Goal: Information Seeking & Learning: Find specific fact

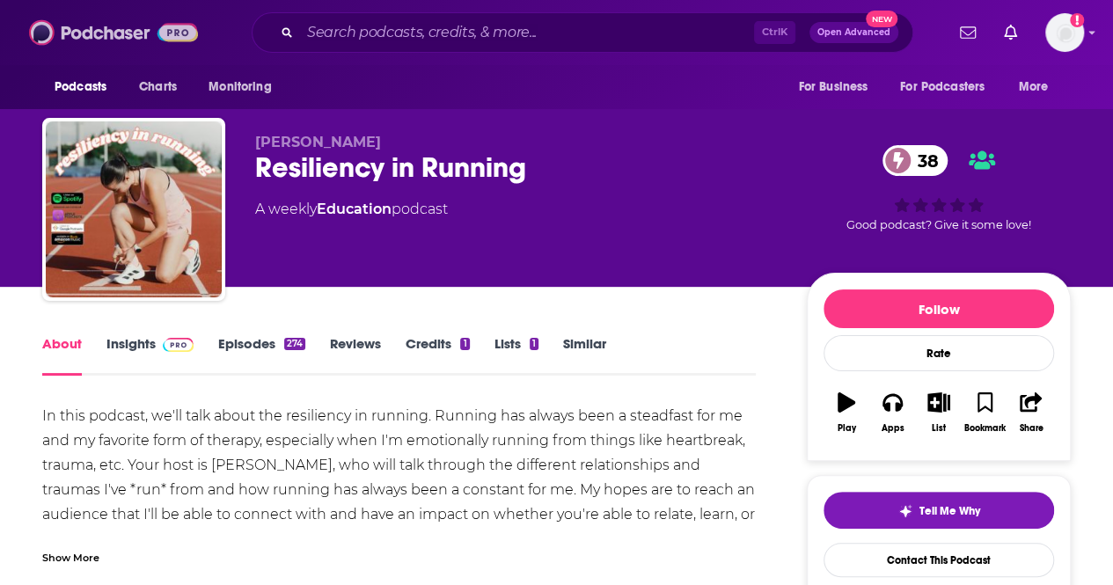
click at [63, 28] on img at bounding box center [113, 32] width 169 height 33
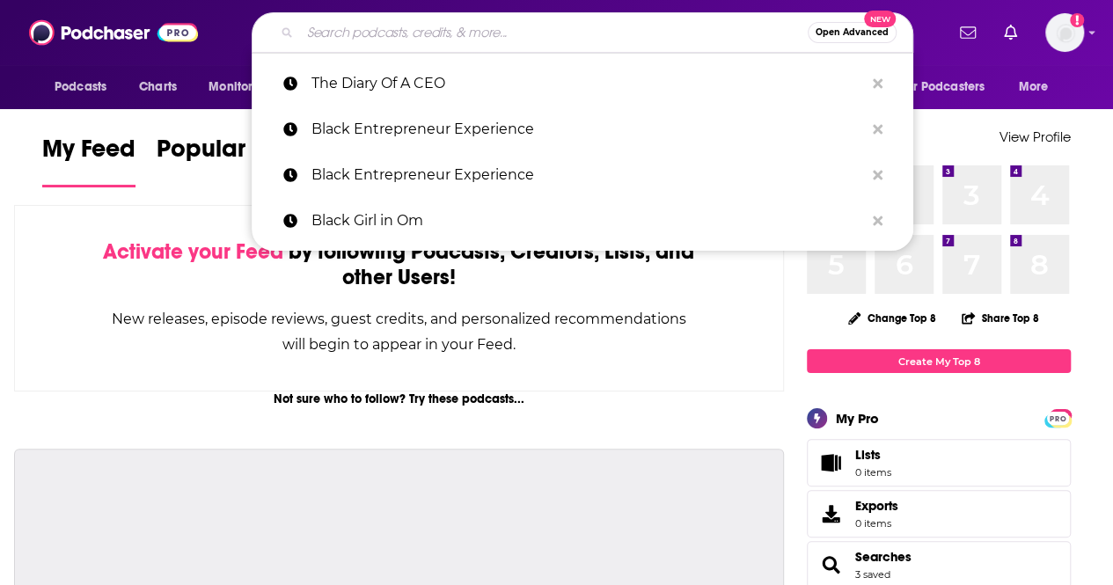
click at [558, 23] on input "Search podcasts, credits, & more..." at bounding box center [554, 32] width 508 height 28
paste input "Talk to [PERSON_NAME], RHN: A Total Approach to Wellness""
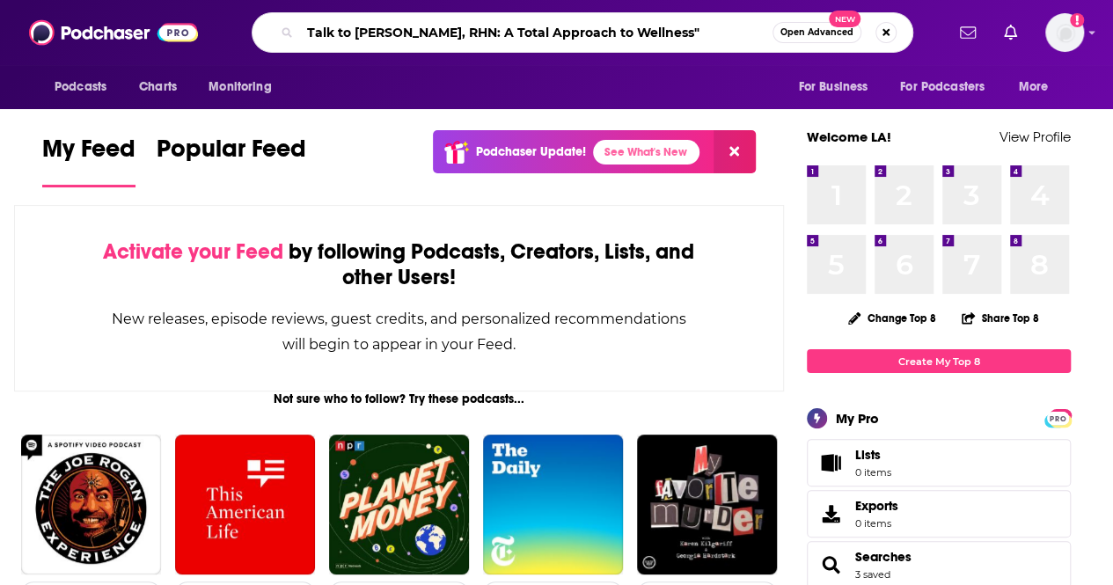
type input "Talk to [PERSON_NAME], RHN: A Total Approach to Wellness""
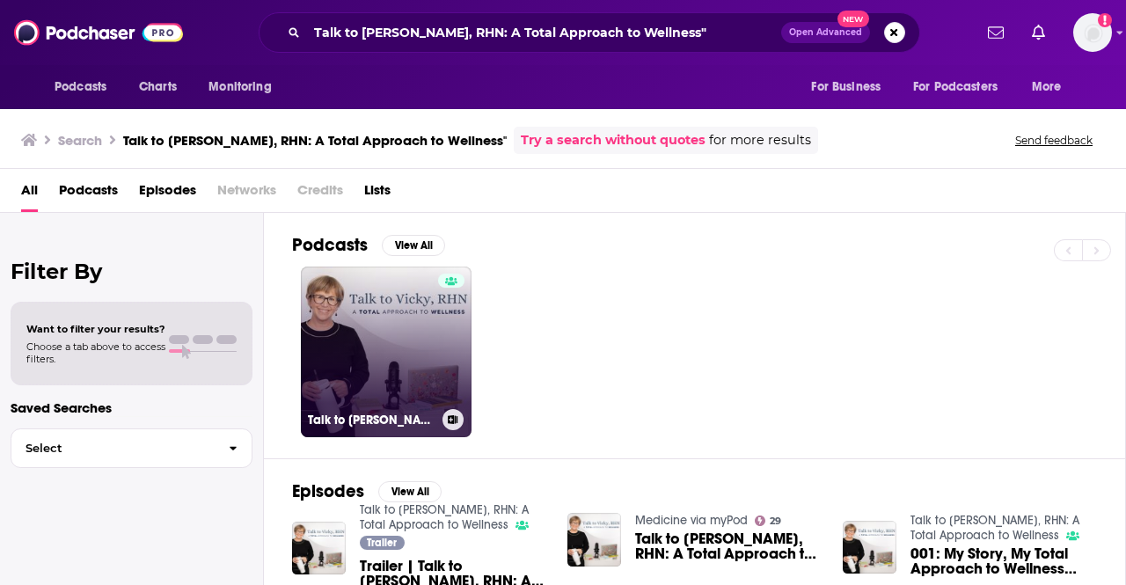
click at [382, 334] on link "Talk to [PERSON_NAME], RHN: A Total Approach to Wellness" at bounding box center [386, 352] width 171 height 171
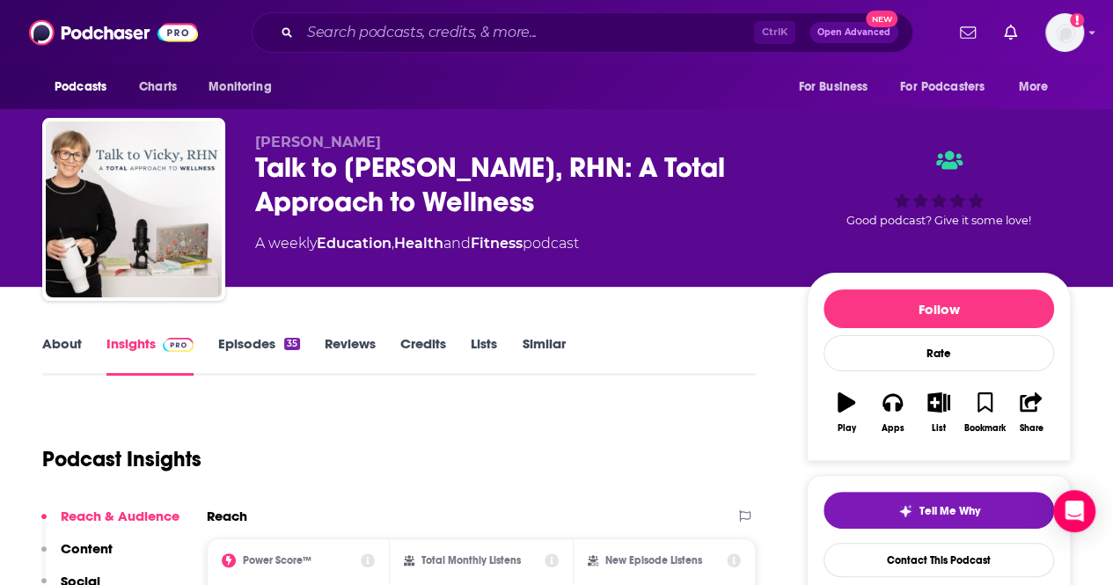
click at [68, 353] on link "About" at bounding box center [62, 355] width 40 height 40
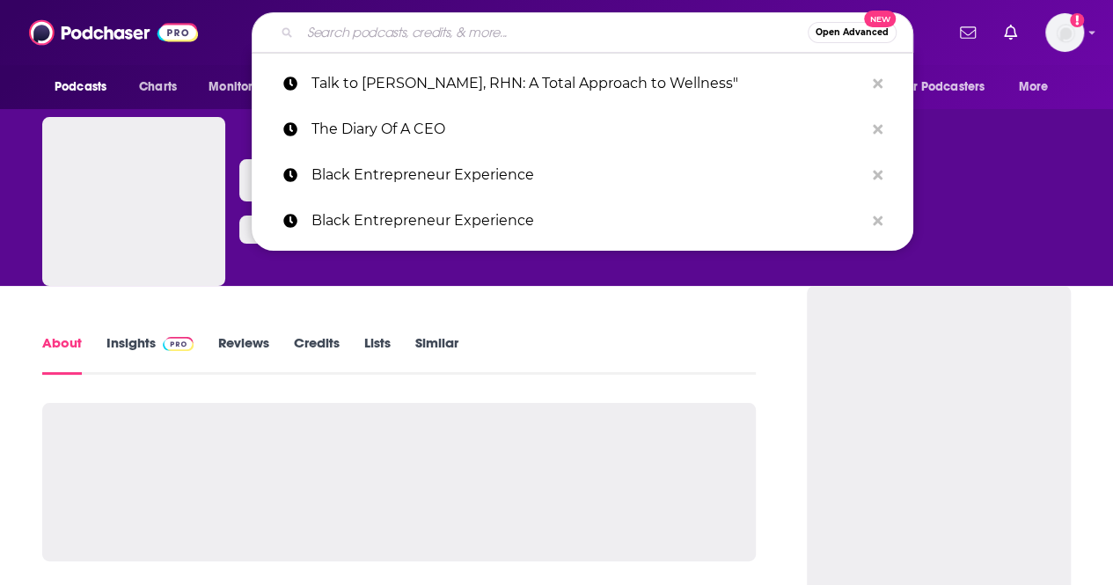
click at [389, 35] on input "Search podcasts, credits, & more..." at bounding box center [554, 32] width 508 height 28
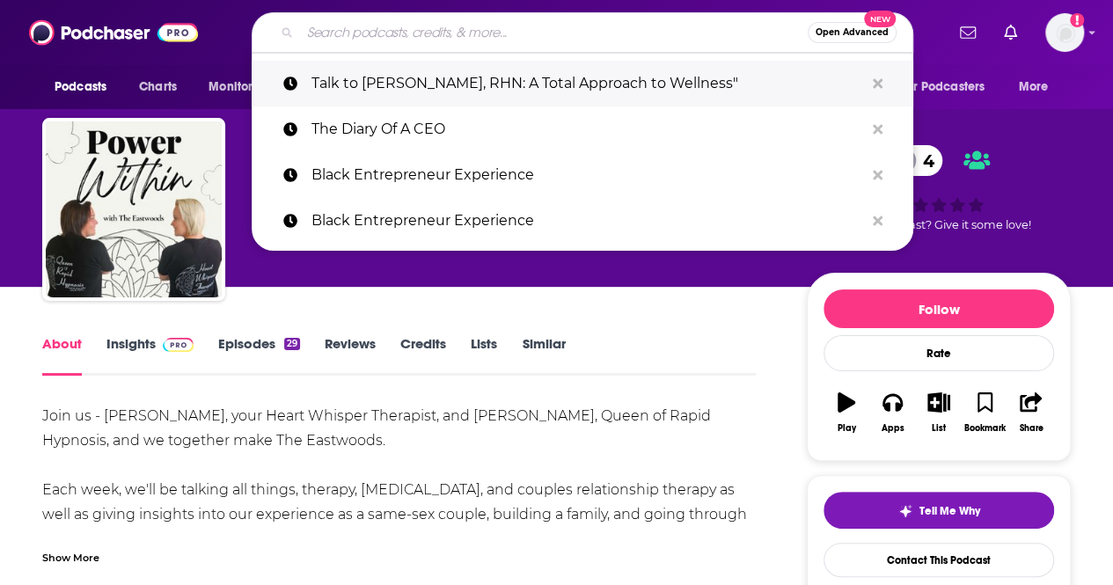
click at [423, 84] on p "Talk to [PERSON_NAME], RHN: A Total Approach to Wellness"" at bounding box center [588, 84] width 553 height 46
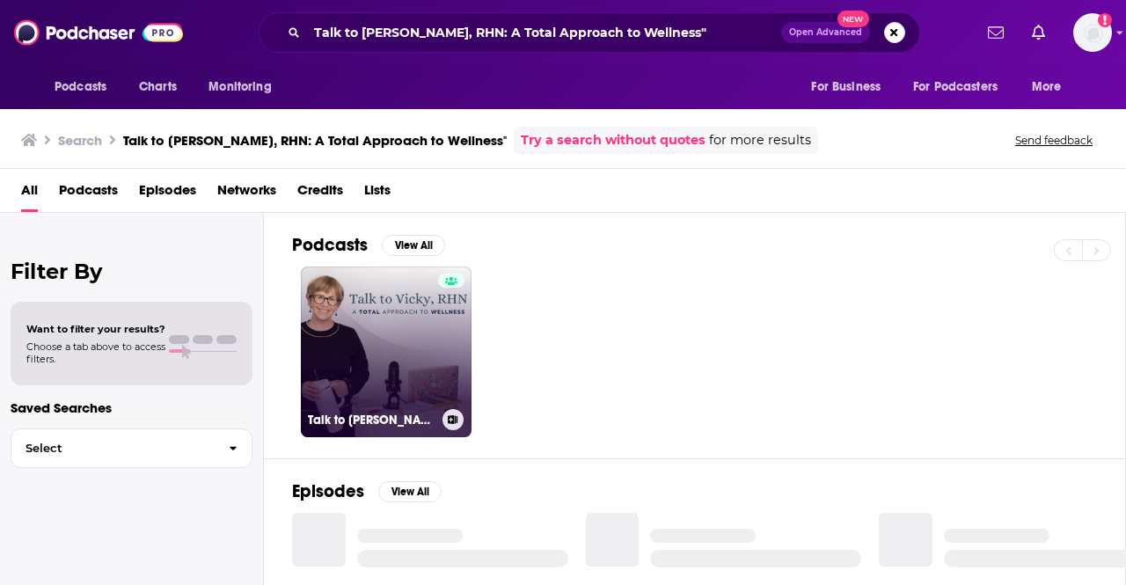
click at [393, 311] on link "Talk to [PERSON_NAME], RHN: A Total Approach to Wellness" at bounding box center [386, 352] width 171 height 171
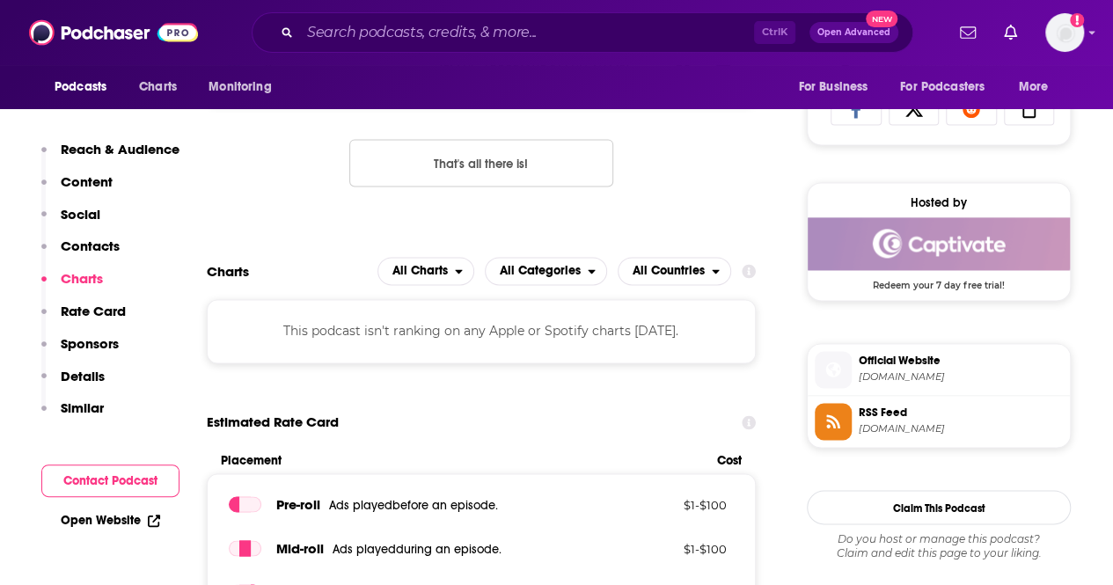
scroll to position [1144, 0]
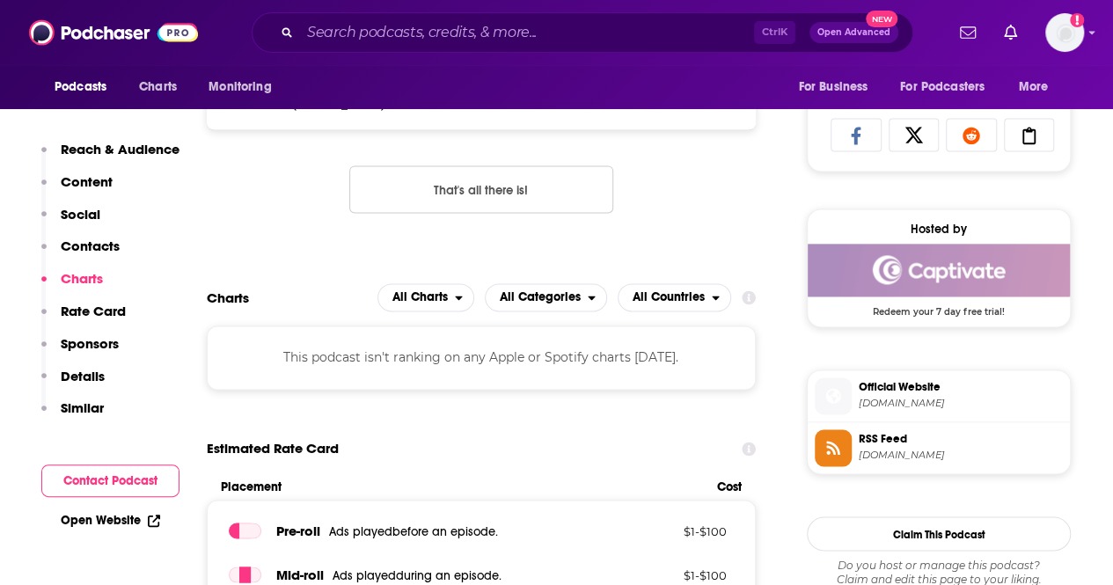
click at [668, 288] on span "All Countries" at bounding box center [665, 298] width 93 height 30
click at [658, 322] on div "All Countries" at bounding box center [674, 329] width 99 height 21
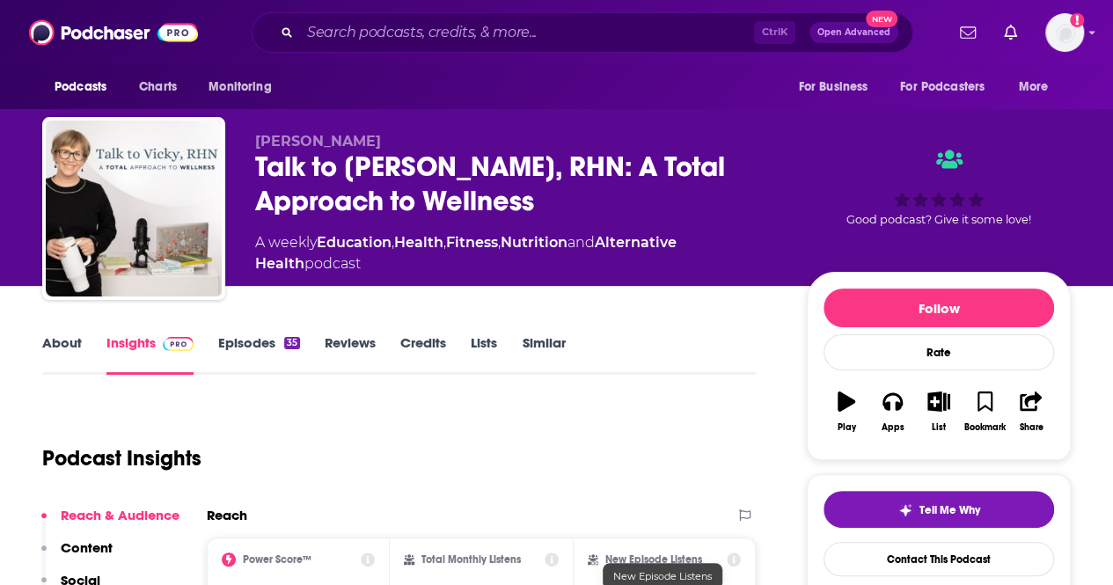
scroll to position [0, 0]
